Goal: Use online tool/utility

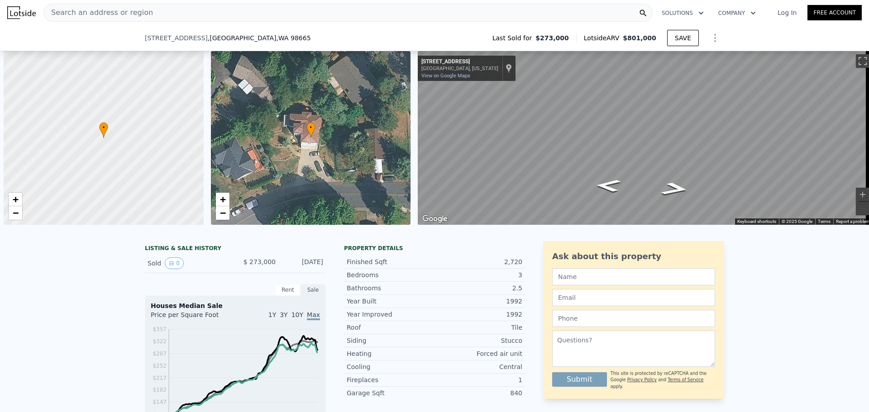
scroll to position [0, 4]
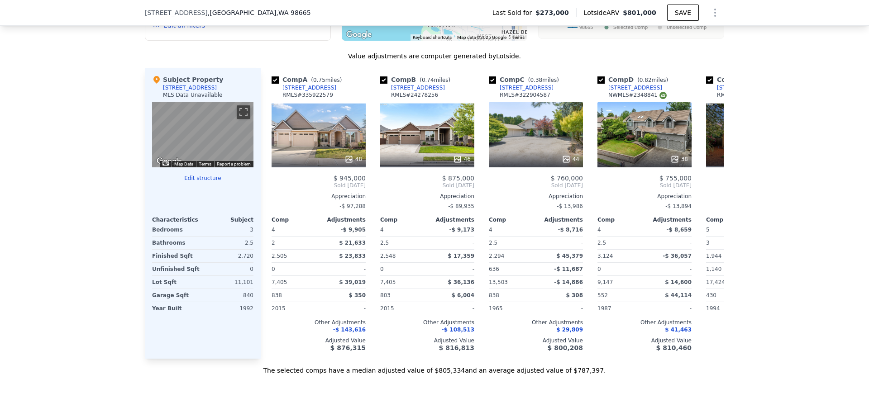
type input "$ 801,000"
type input "$ 0"
type input "$ 449,696"
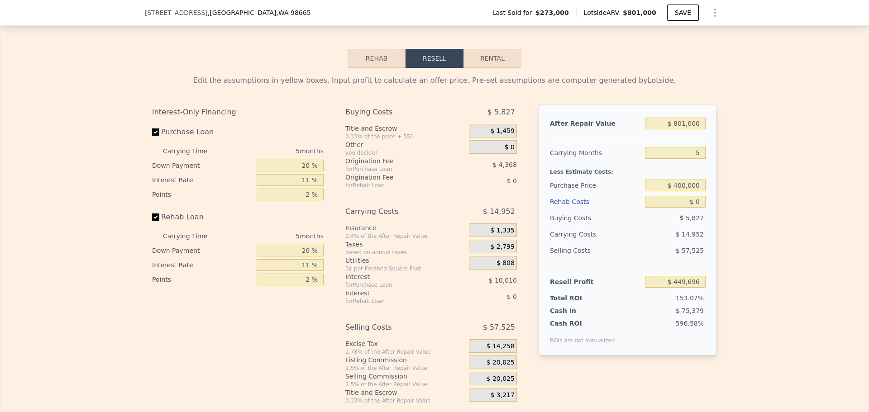
scroll to position [1355, 0]
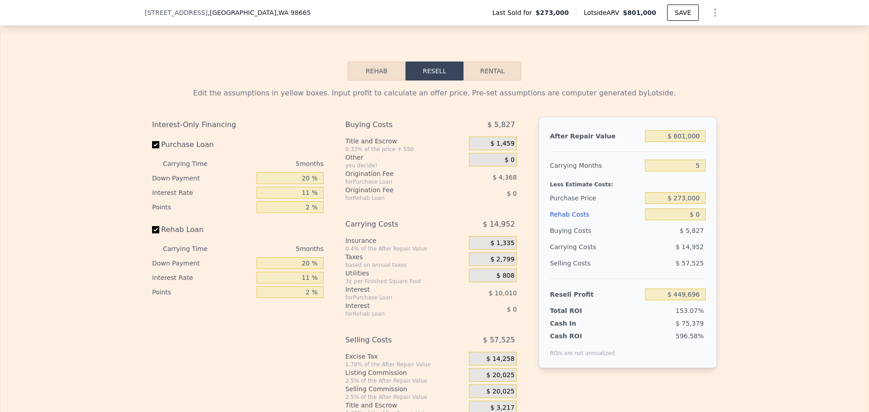
scroll to position [1355, 0]
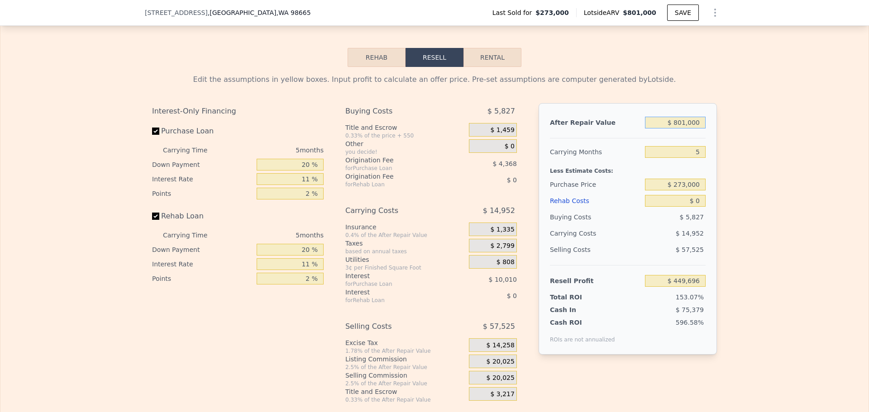
drag, startPoint x: 697, startPoint y: 134, endPoint x: 652, endPoint y: 137, distance: 44.4
click at [652, 129] on input "$ 801,000" at bounding box center [675, 123] width 61 height 12
type input "$ 7"
type input "-$ 292,987"
type input "$ 75"
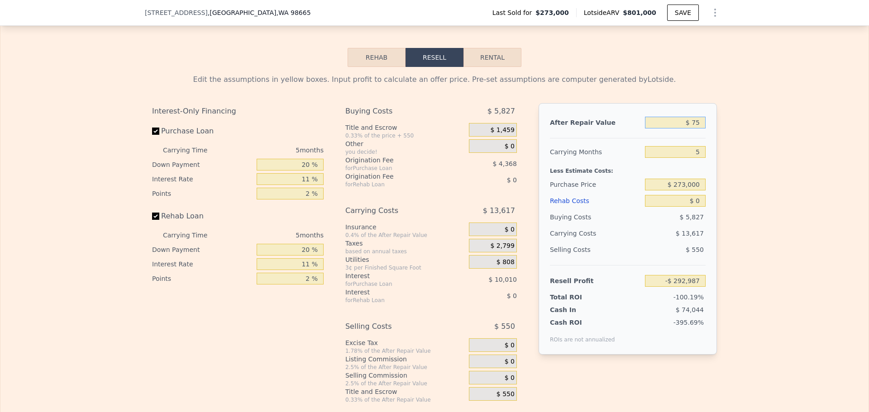
type input "-$ 292,924"
type input "$ 750"
type input "-$ 292,298"
type input "$ 7,500"
type input "-$ 286,042"
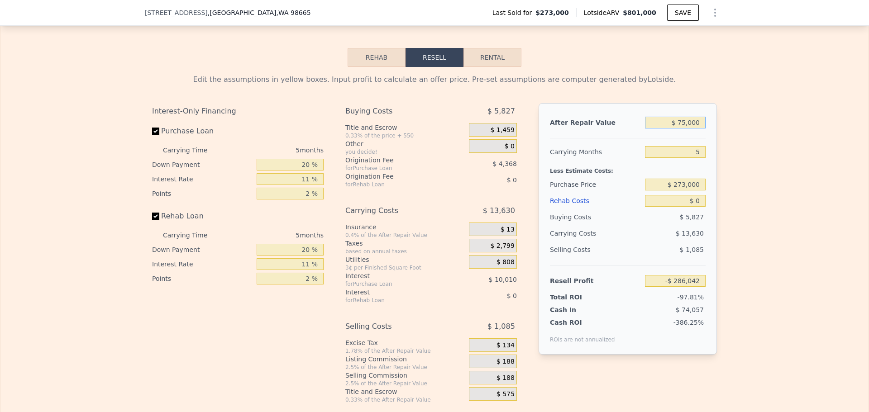
type input "$ 750,000"
type input "$ 402,408"
type input "$ 750,000"
drag, startPoint x: 699, startPoint y: 196, endPoint x: 653, endPoint y: 200, distance: 46.3
click at [653, 191] on input "$ 273,000" at bounding box center [675, 185] width 61 height 12
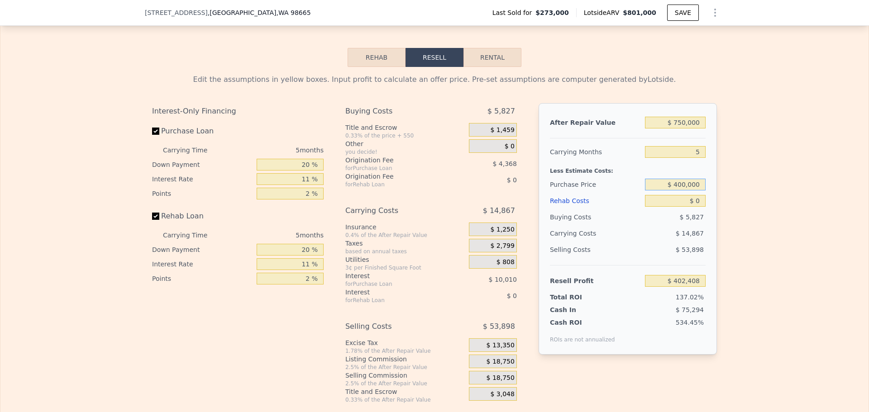
type input "$ 400,000"
type input "$ 268,298"
drag, startPoint x: 697, startPoint y: 213, endPoint x: 685, endPoint y: 213, distance: 11.8
click at [685, 207] on input "$ 0" at bounding box center [675, 201] width 61 height 12
type input "$ 2"
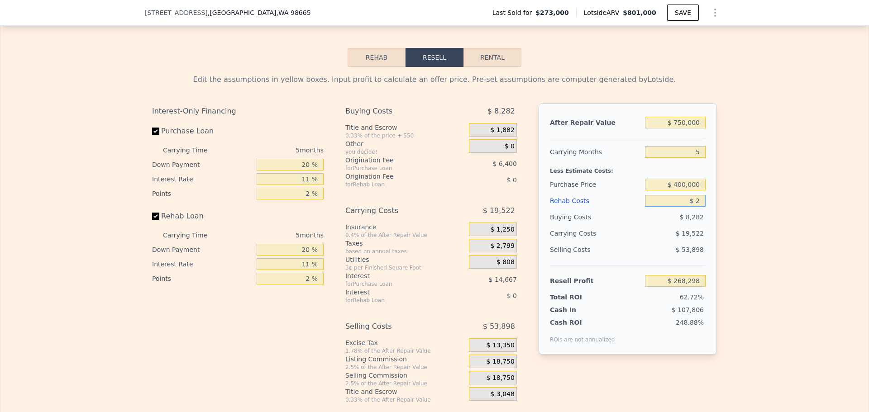
type input "$ 268,296"
type input "$ 20"
type input "$ 268,278"
type input "$ 200"
type input "$ 268,090"
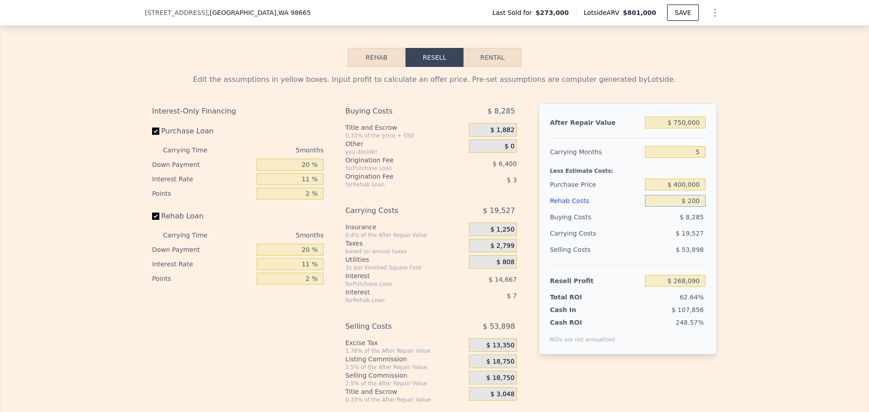
type input "$ 2,000"
type input "$ 266,191"
type input "$ 20,000"
type input "$ 247,243"
type input "$ 200,000"
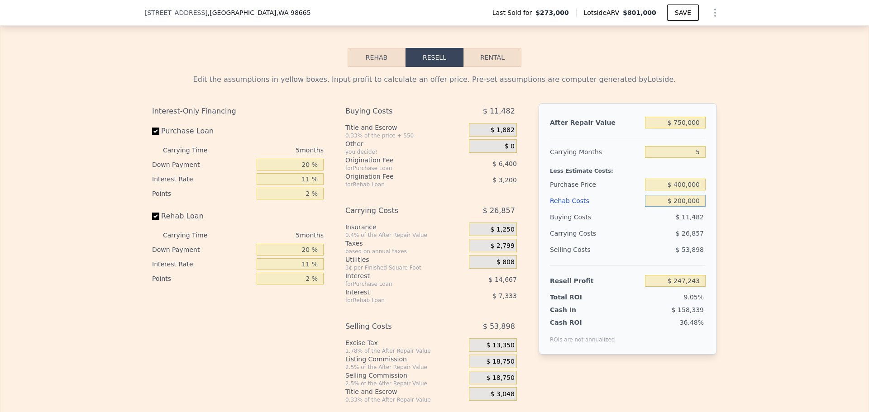
type input "$ 57,763"
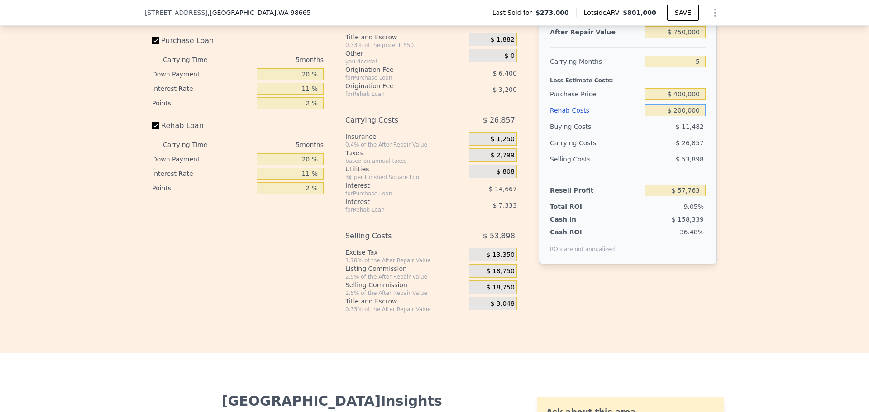
scroll to position [1400, 0]
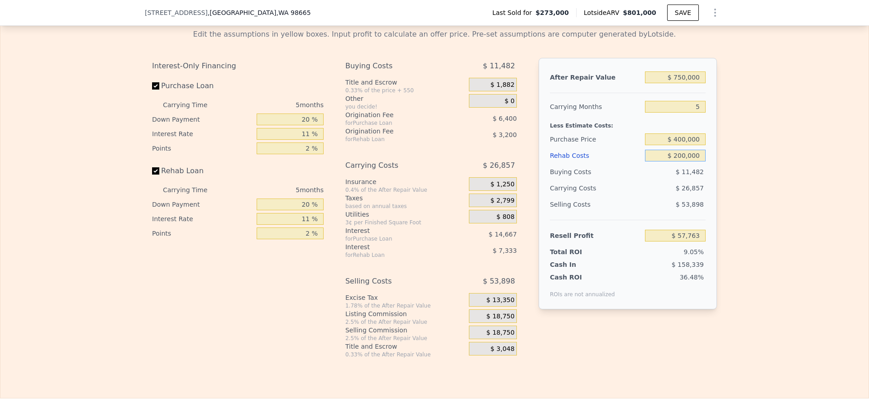
drag, startPoint x: 697, startPoint y: 166, endPoint x: 661, endPoint y: 166, distance: 35.8
click at [661, 162] on input "$ 200,000" at bounding box center [675, 156] width 61 height 12
type input "$ 1"
type input "$ 268,297"
type input "$ 16"
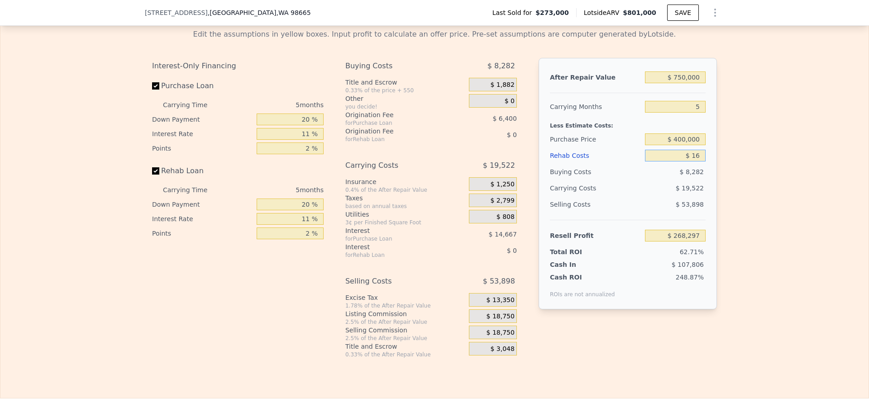
type input "$ 268,282"
type input "$ 160"
type input "$ 268,130"
type input "$ 1,600"
type input "$ 266,612"
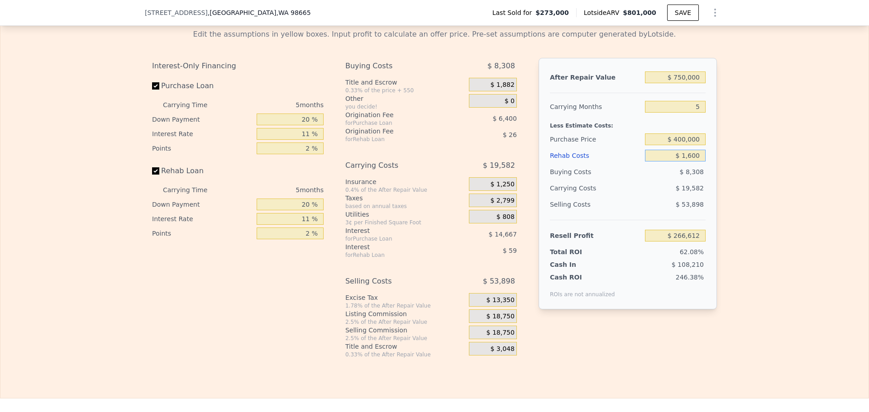
type input "$ 16,000"
type input "$ 251,457"
type input "$ 160,000"
type input "$ 99,873"
type input "$ 16,000"
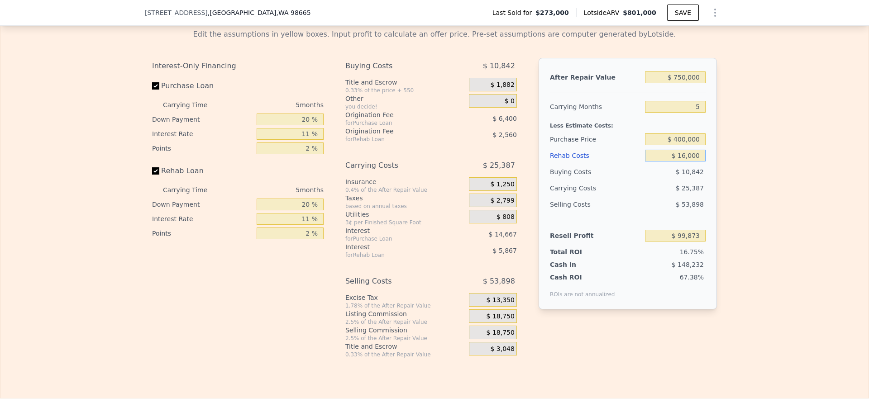
type input "$ 251,457"
type input "$ 1,600"
type input "$ 266,612"
type input "$ 160"
type input "$ 268,130"
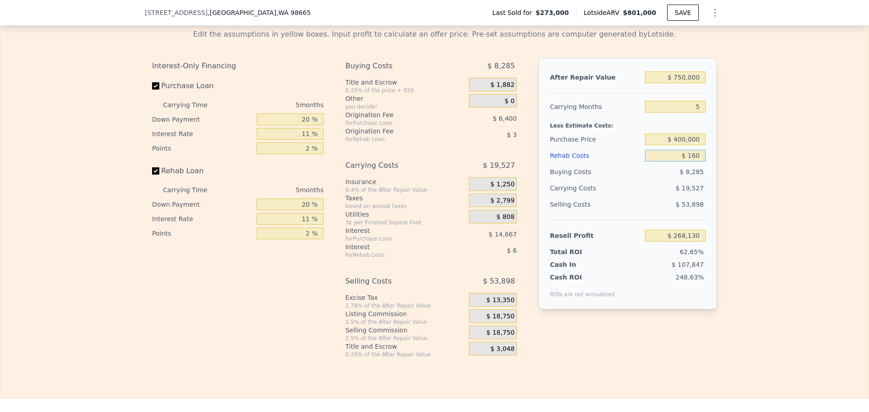
type input "$ 16"
type input "$ 268,282"
type input "$ 1"
type input "$ 268,297"
type input "$ 18"
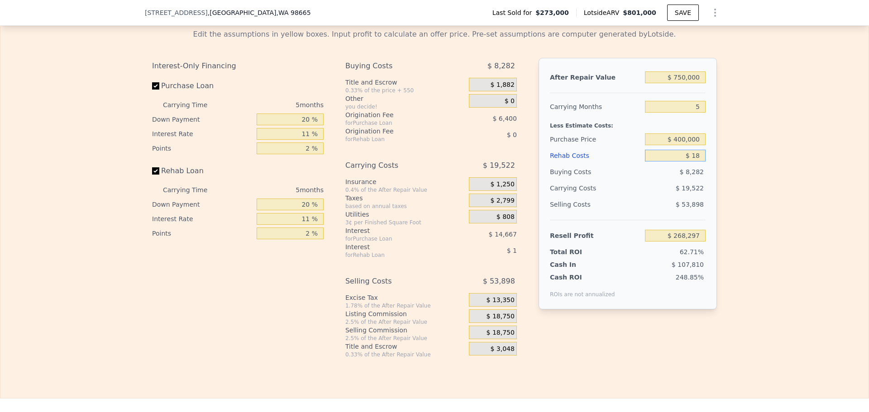
type input "$ 268,280"
type input "$ 180"
type input "$ 268,110"
type input "$ 1,800"
type input "$ 266,404"
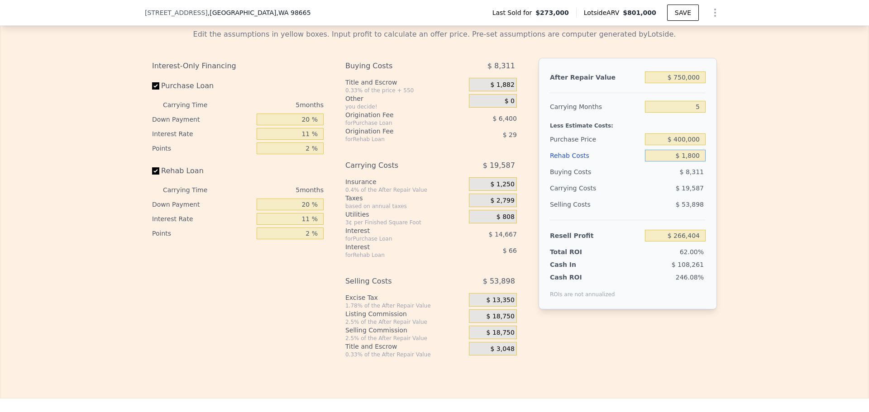
type input "$ 18,000"
type input "$ 249,350"
type input "$ 180,000"
type input "$ 78,818"
type input "$ 1,800,000"
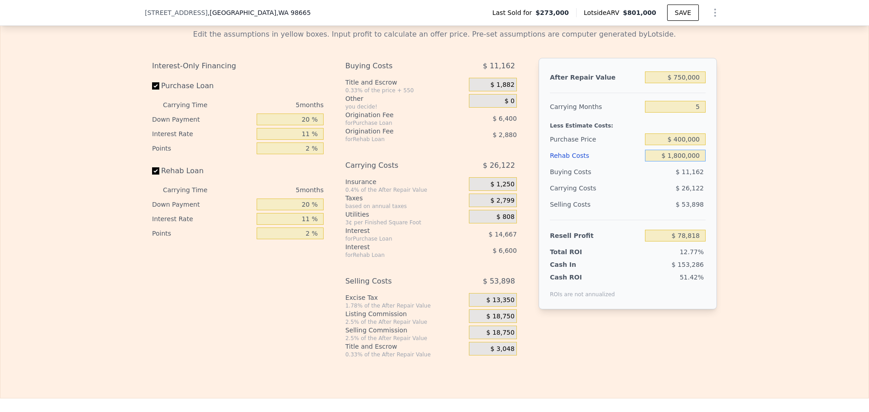
type input "-$ 1,626,502"
type input "$ 180,000"
type input "$ 78,818"
type input "$ 180,000"
click at [769, 235] on div "Edit the assumptions in yellow boxes. Input profit to calculate an offer price.…" at bounding box center [434, 190] width 868 height 337
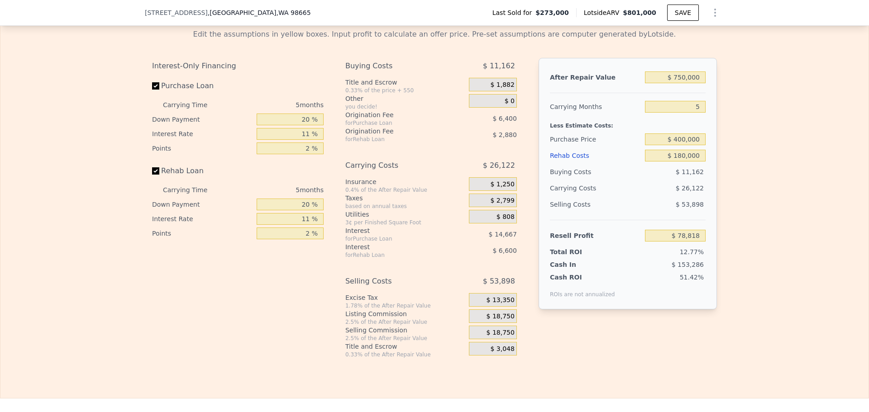
click at [776, 122] on div "Edit the assumptions in yellow boxes. Input profit to calculate an offer price.…" at bounding box center [434, 190] width 868 height 337
click at [792, 129] on div "Edit the assumptions in yellow boxes. Input profit to calculate an offer price.…" at bounding box center [434, 190] width 868 height 337
click at [773, 85] on div "Edit the assumptions in yellow boxes. Input profit to calculate an offer price.…" at bounding box center [434, 190] width 868 height 337
click at [765, 100] on div "Edit the assumptions in yellow boxes. Input profit to calculate an offer price.…" at bounding box center [434, 190] width 868 height 337
type input "$ 801,000"
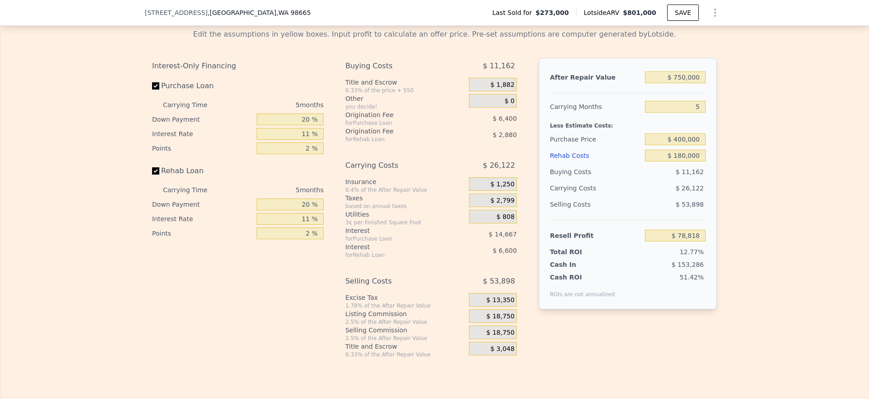
type input "$ 0"
type input "$ 449,696"
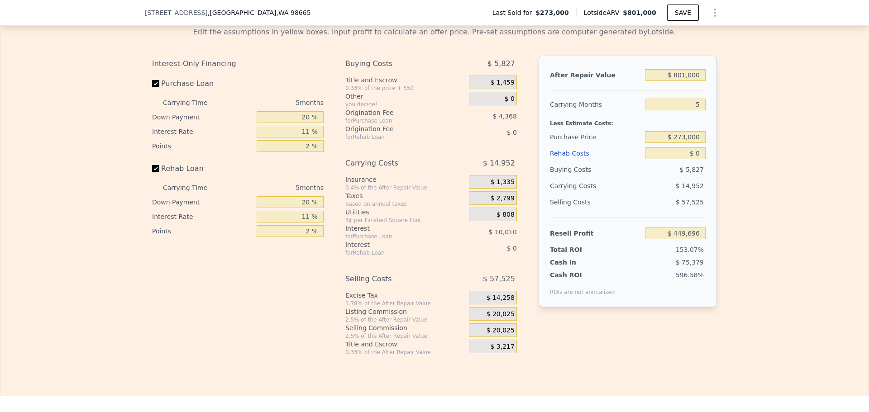
scroll to position [1403, 0]
drag, startPoint x: 697, startPoint y: 90, endPoint x: 653, endPoint y: 89, distance: 44.8
click at [653, 80] on input "$ 801,000" at bounding box center [675, 74] width 61 height 12
type input "$ 7"
type input "-$ 292,987"
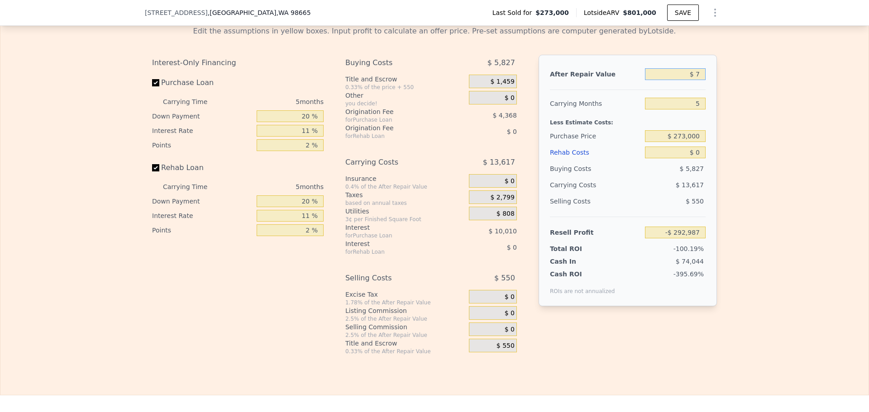
type input "$ 75"
type input "-$ 292,924"
type input "$ 750"
type input "-$ 292,298"
type input "$ 7,500"
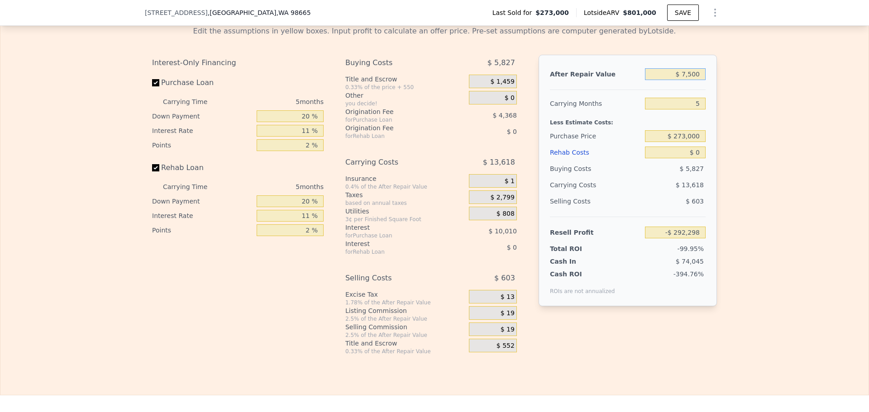
type input "-$ 286,042"
type input "$ 75,000"
type input "-$ 223,454"
type input "$ 750,000"
type input "$ 402,408"
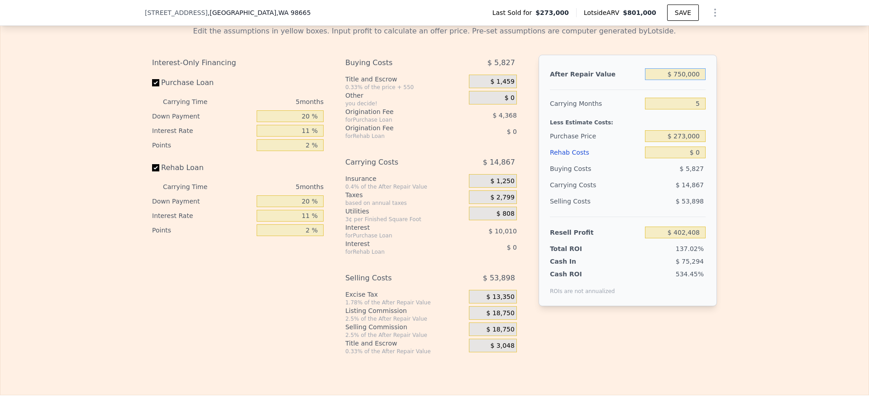
type input "$ 750,000"
drag, startPoint x: 697, startPoint y: 149, endPoint x: 651, endPoint y: 149, distance: 45.3
click at [651, 142] on input "$ 273,000" at bounding box center [675, 136] width 61 height 12
type input "$ 400,000"
type input "$ 268,298"
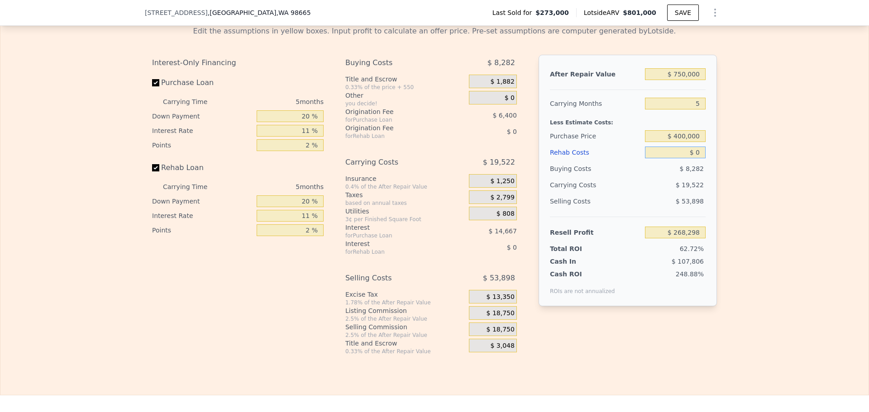
drag, startPoint x: 697, startPoint y: 166, endPoint x: 666, endPoint y: 164, distance: 30.4
click at [666, 158] on input "$ 0" at bounding box center [675, 153] width 61 height 12
type input "$ 1"
type input "$ 268,297"
type input "$ 16"
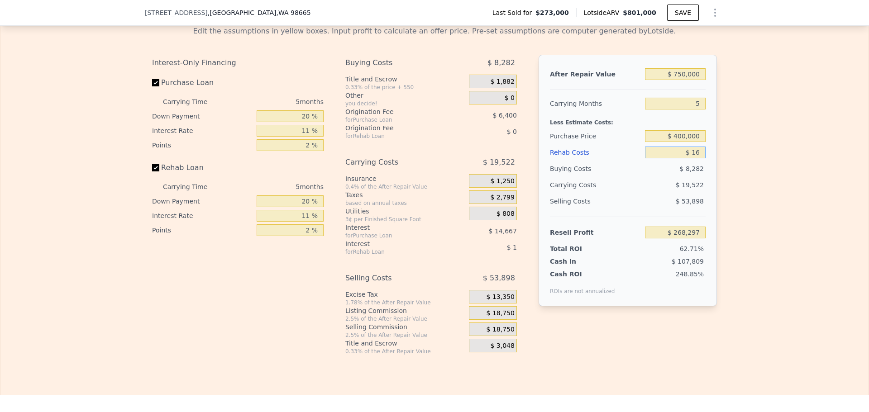
type input "$ 268,282"
type input "$ 160"
type input "$ 268,130"
type input "$ 16,000"
type input "$ 266,612"
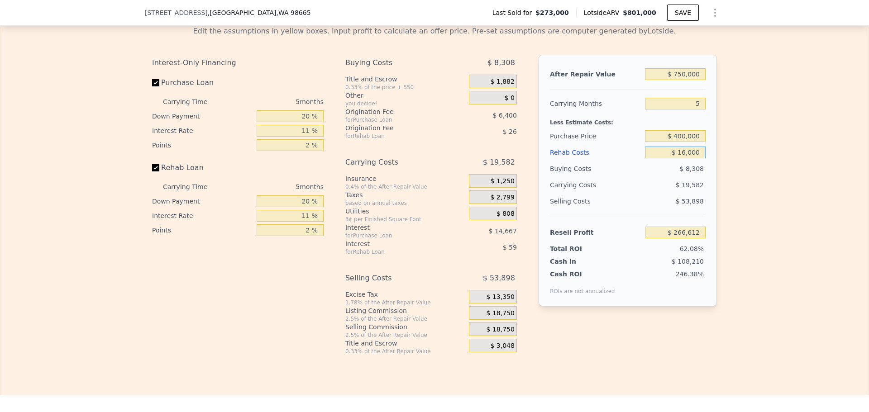
type input "$ 160,000"
type input "$ 99,873"
type input "$ 160,000"
drag, startPoint x: 309, startPoint y: 143, endPoint x: 301, endPoint y: 143, distance: 7.7
click at [301, 137] on input "11 %" at bounding box center [290, 131] width 67 height 12
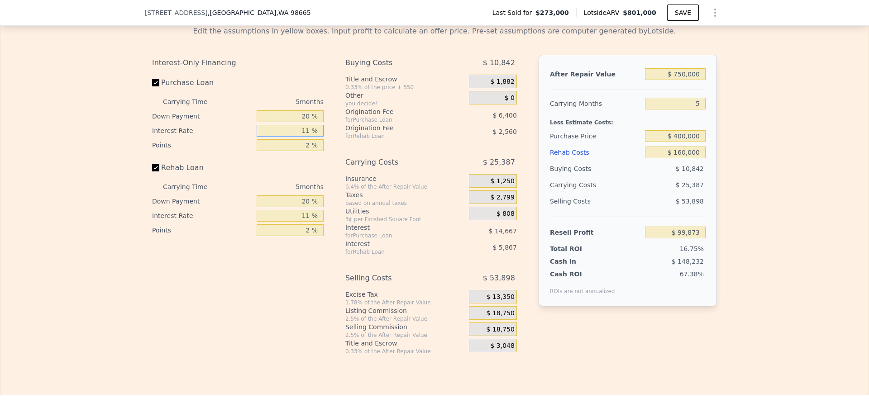
drag, startPoint x: 307, startPoint y: 143, endPoint x: 287, endPoint y: 143, distance: 19.9
click at [287, 137] on input "11 %" at bounding box center [290, 131] width 67 height 12
type input "0 %"
type input "$ 114,538"
type input "09 %"
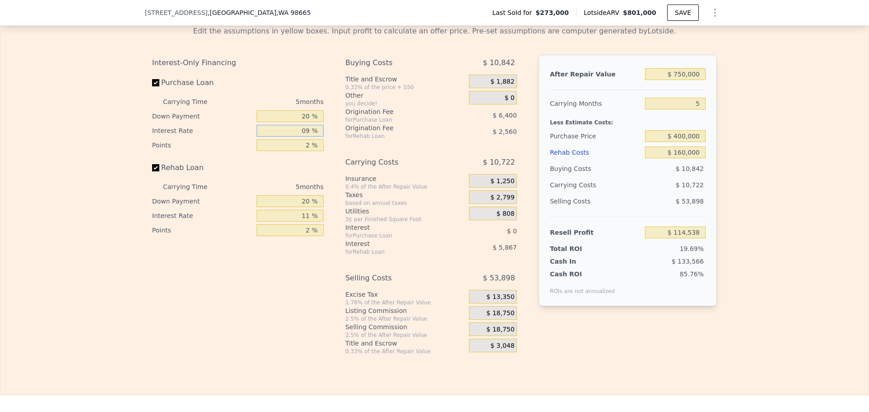
type input "$ 102,538"
type input "0 %"
type input "$ 114,538"
type input "9 %"
type input "$ 102,538"
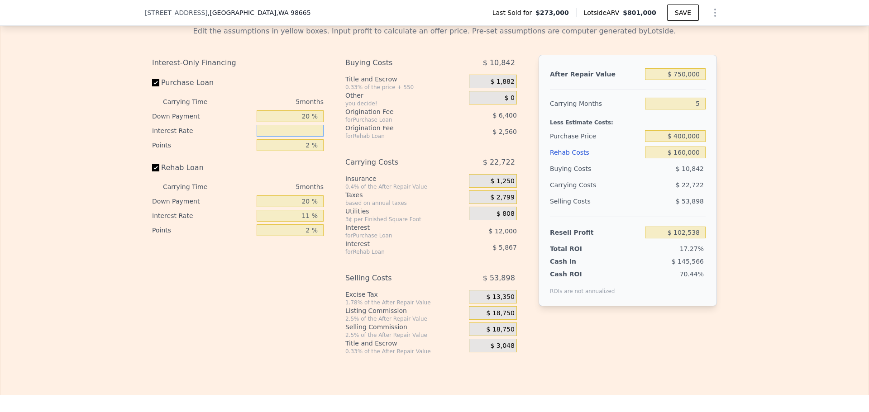
type input "1 %"
type input "$ 113,203"
type input "11 %"
type input "$ 99,873"
click at [277, 277] on div "Interest-Only Financing Purchase Loan Carrying Time 5 months Down Payment 20 % …" at bounding box center [241, 205] width 179 height 301
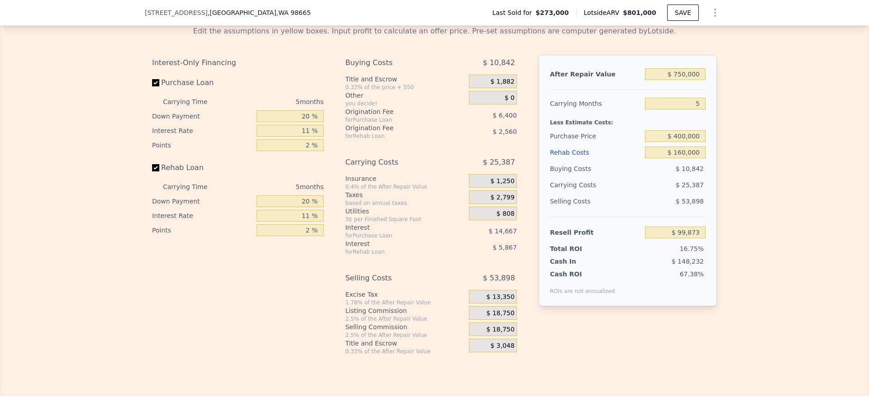
type input "$ 801,000"
type input "$ 0"
type input "$ 449,696"
